Goal: Check status

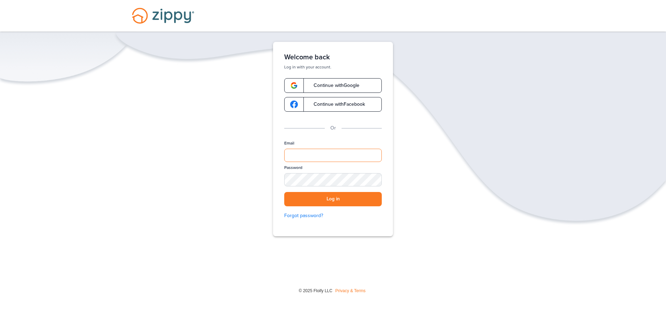
click at [334, 154] on input "Email" at bounding box center [332, 155] width 97 height 13
type input "**********"
click at [284, 192] on button "Log in" at bounding box center [332, 199] width 97 height 14
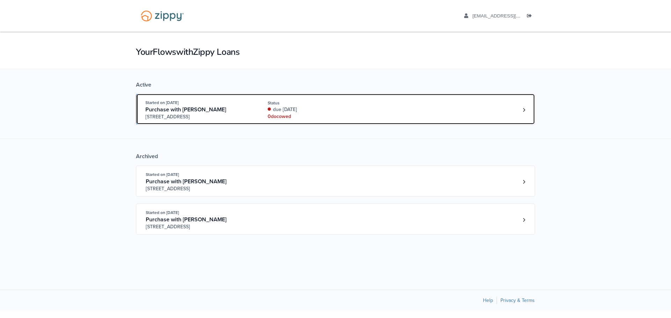
click at [346, 108] on div "due 4 days ago" at bounding box center [314, 109] width 93 height 7
